Goal: Complete application form

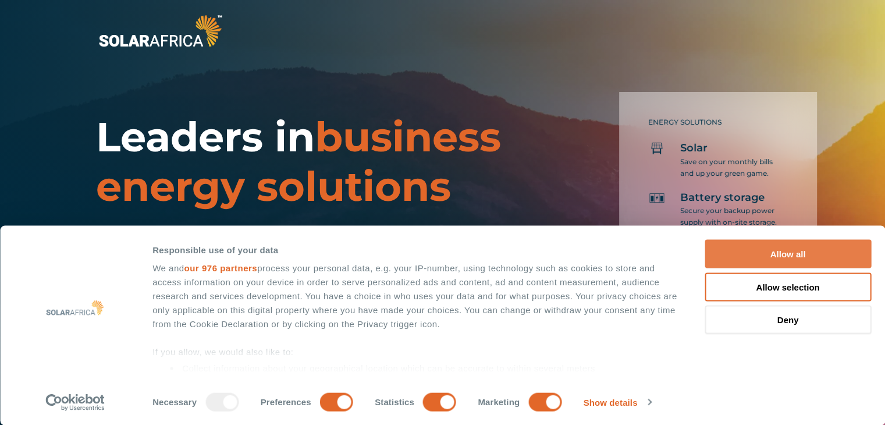
click at [796, 248] on button "Allow all" at bounding box center [787, 254] width 166 height 29
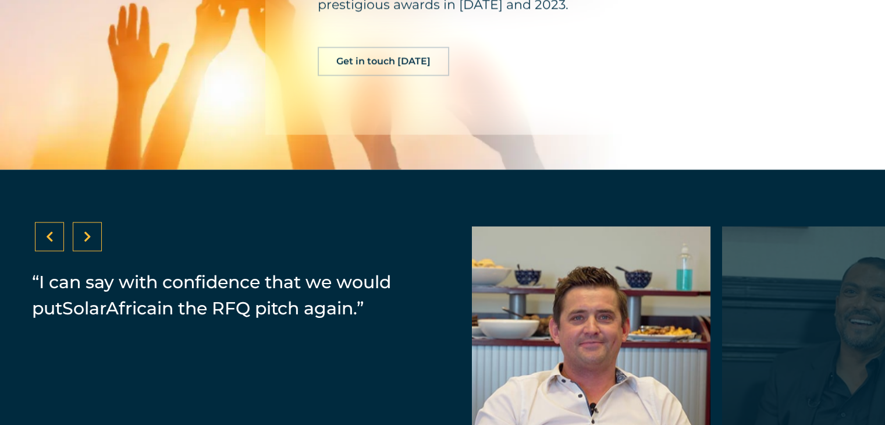
scroll to position [2385, 0]
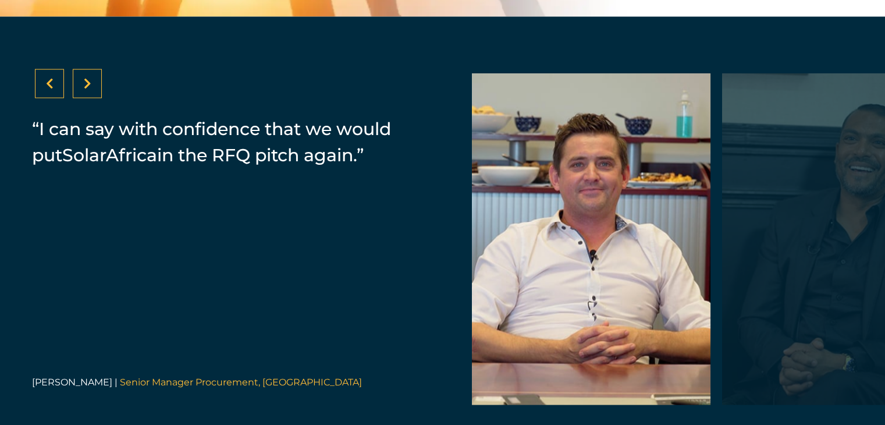
click at [86, 84] on div at bounding box center [87, 83] width 29 height 29
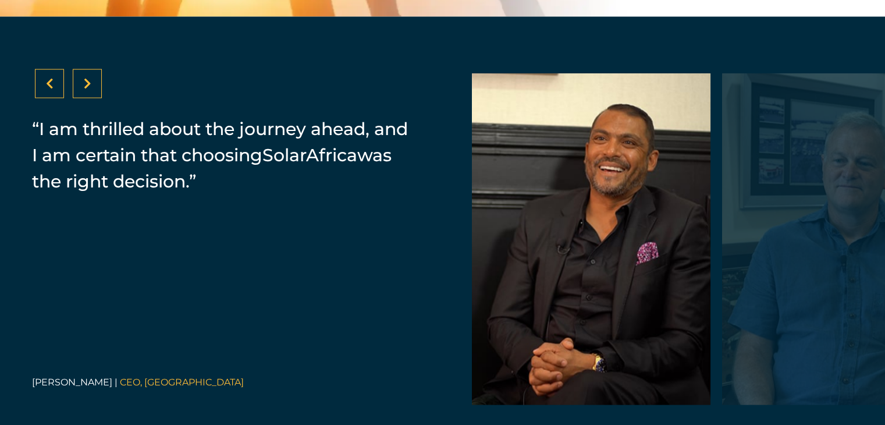
click at [86, 84] on div at bounding box center [87, 83] width 29 height 29
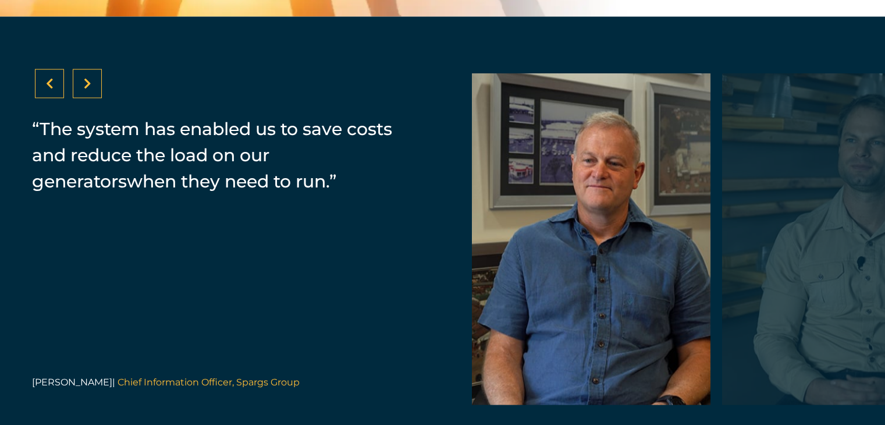
click at [86, 84] on div at bounding box center [87, 83] width 29 height 29
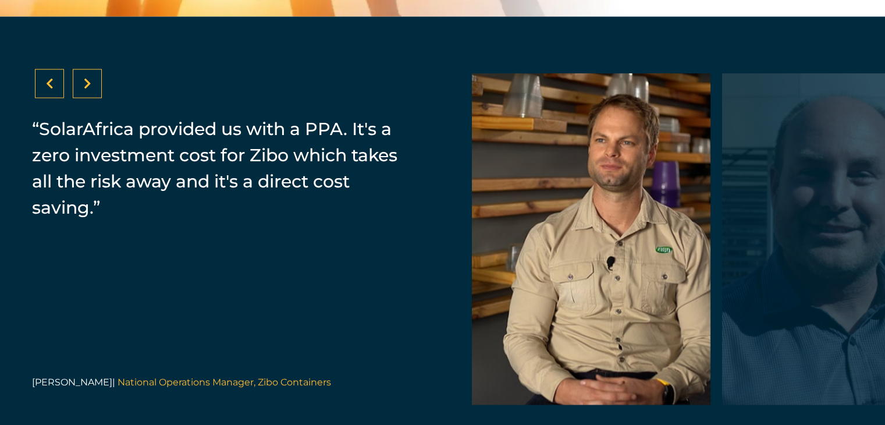
click at [86, 84] on div at bounding box center [87, 83] width 29 height 29
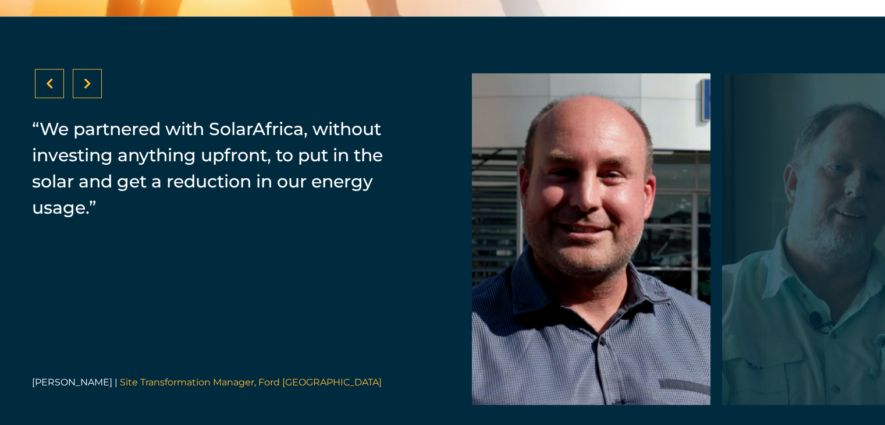
click at [86, 84] on div at bounding box center [87, 83] width 29 height 29
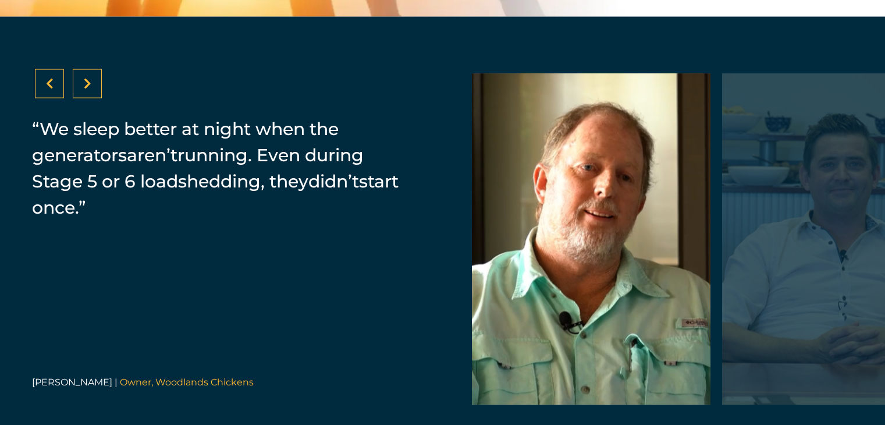
click at [86, 84] on div at bounding box center [87, 83] width 29 height 29
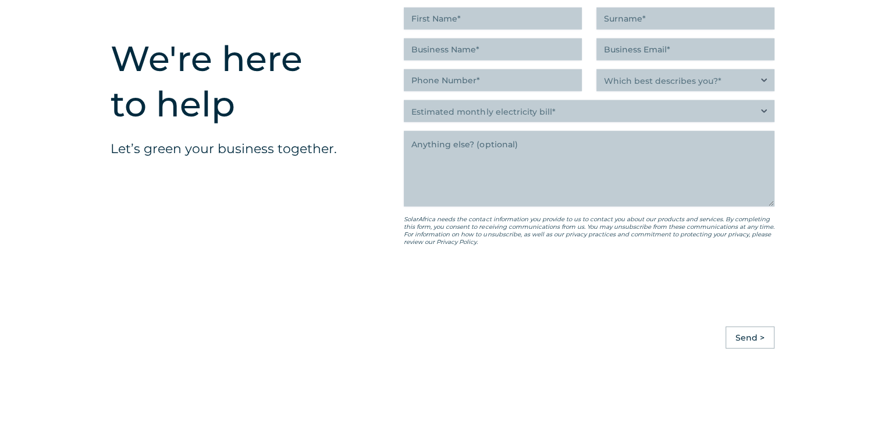
scroll to position [2967, 0]
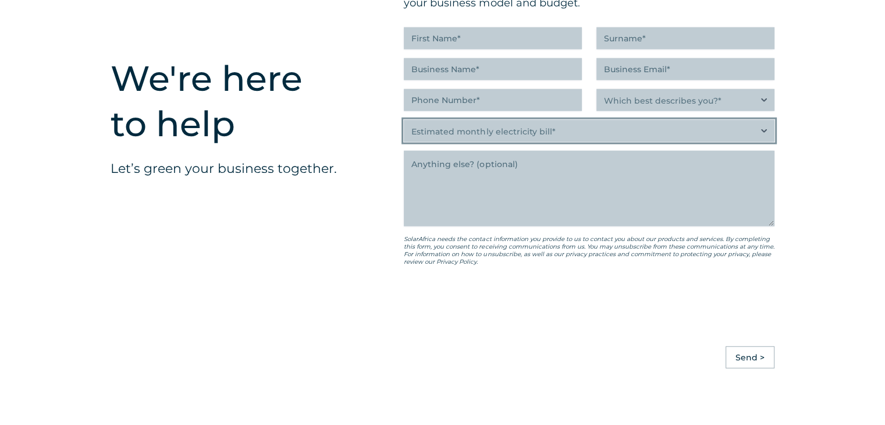
click at [495, 134] on select "Estimated monthly electricity bill* Less than R500K More than R500K" at bounding box center [589, 131] width 371 height 22
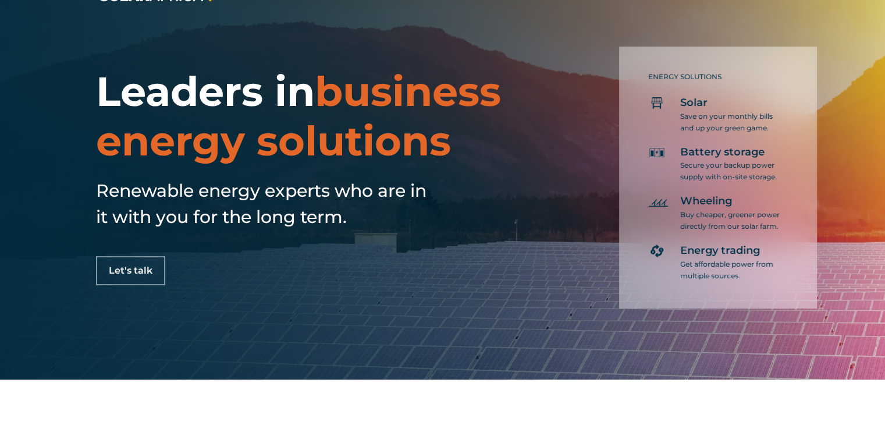
scroll to position [0, 0]
